Goal: Transaction & Acquisition: Purchase product/service

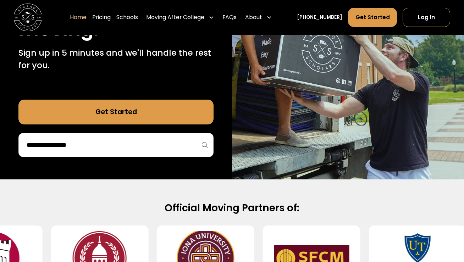
scroll to position [207, 0]
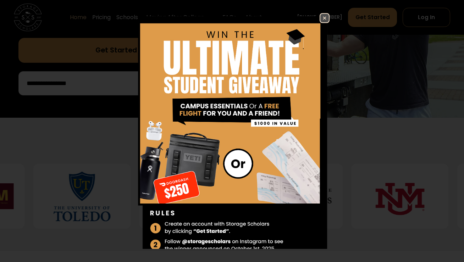
click at [326, 17] on img at bounding box center [324, 18] width 9 height 9
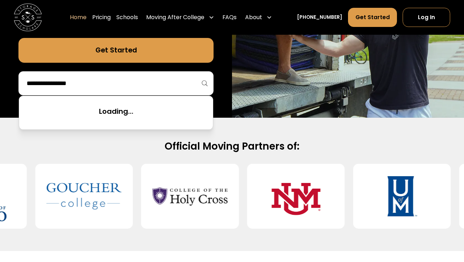
click at [149, 86] on input "search" at bounding box center [116, 83] width 180 height 12
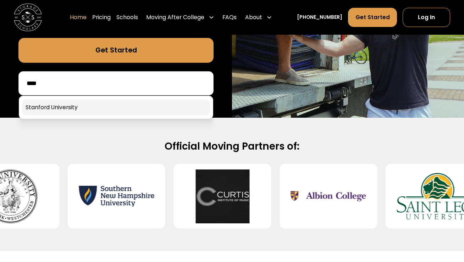
type input "****"
click at [131, 107] on link at bounding box center [116, 108] width 188 height 16
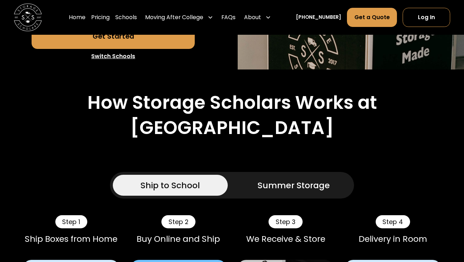
scroll to position [220, 0]
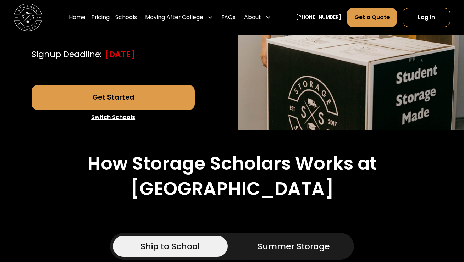
click at [128, 110] on link "Get Started" at bounding box center [113, 97] width 163 height 25
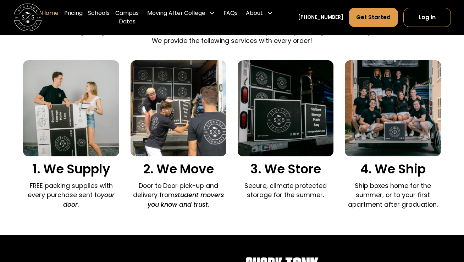
scroll to position [459, 0]
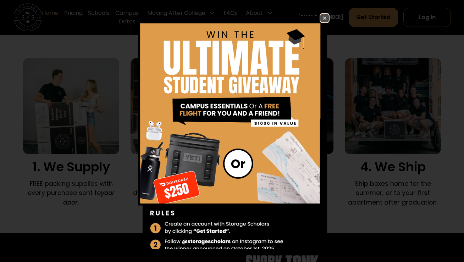
click at [323, 14] on img at bounding box center [324, 18] width 9 height 9
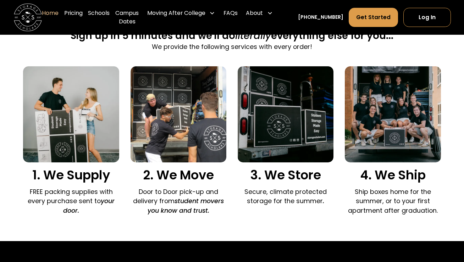
scroll to position [451, 0]
